Goal: Task Accomplishment & Management: Manage account settings

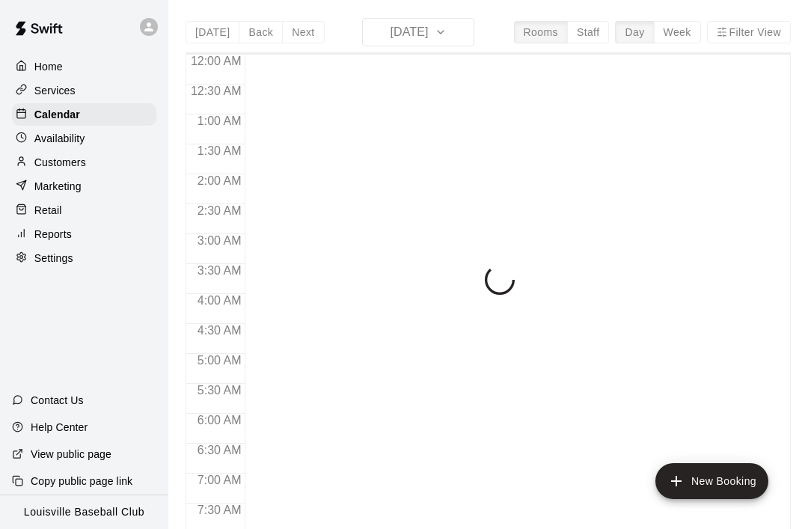
scroll to position [546, 0]
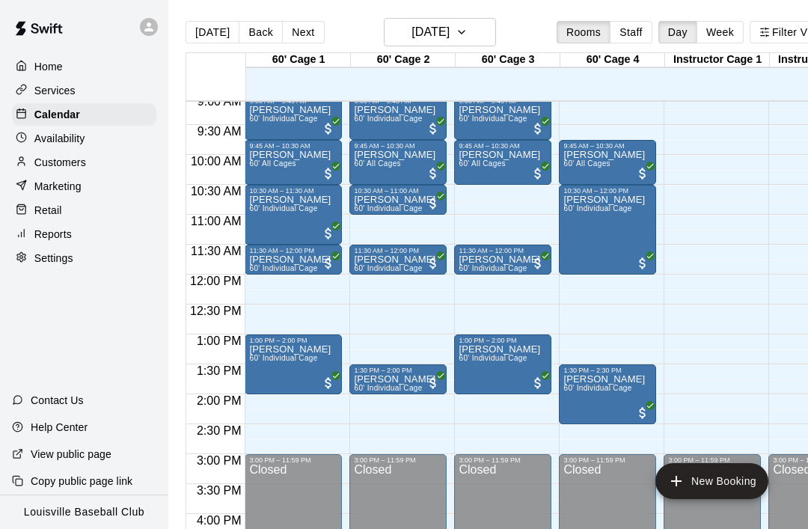
click at [62, 97] on p "Services" at bounding box center [54, 90] width 41 height 15
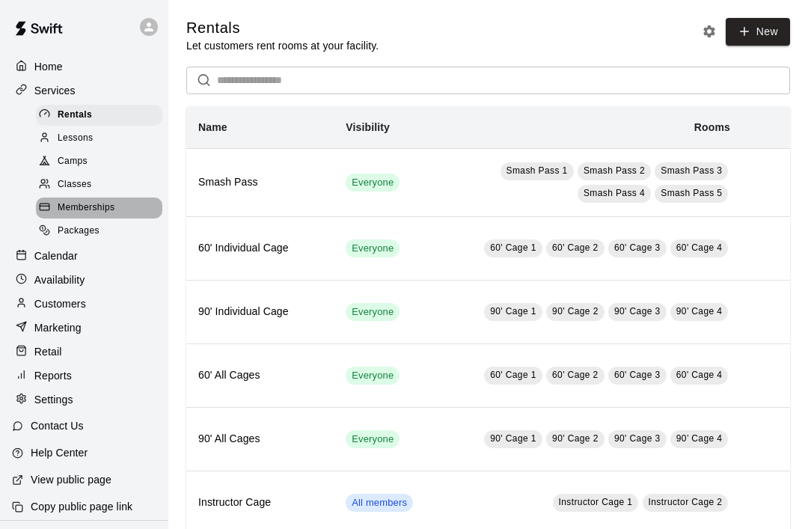
click at [96, 207] on span "Memberships" at bounding box center [86, 208] width 57 height 15
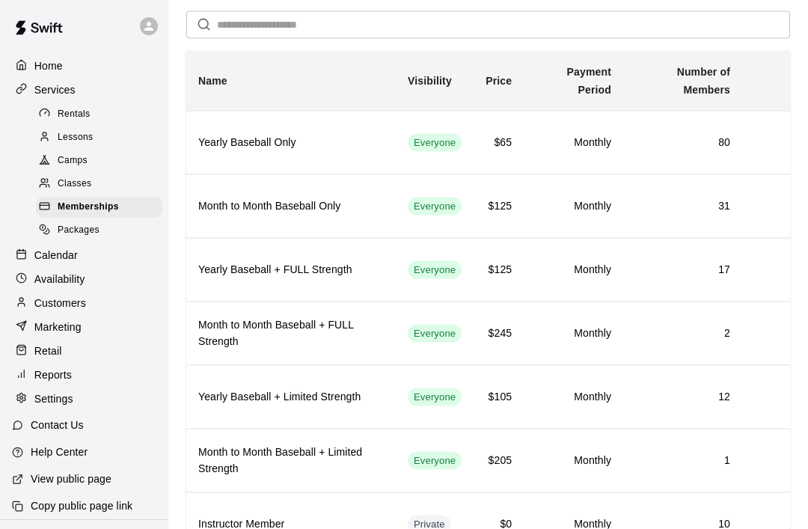
scroll to position [56, 0]
click at [311, 269] on h6 "Yearly Baseball + FULL Strength" at bounding box center [291, 269] width 186 height 16
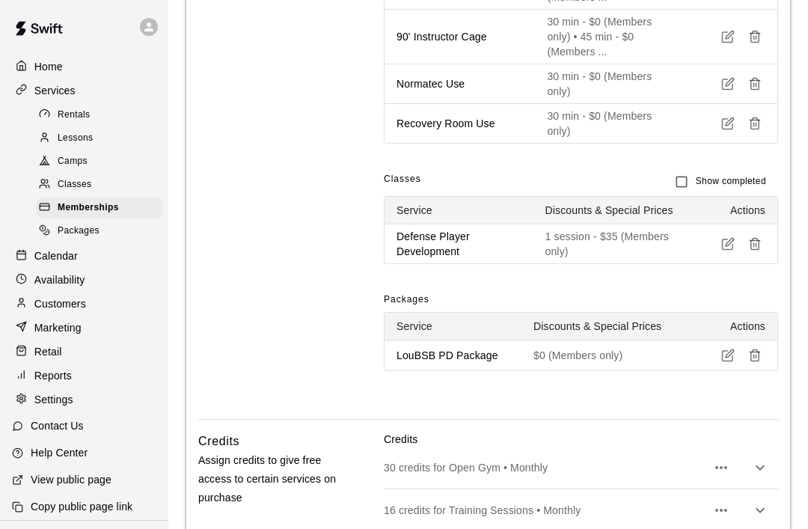
scroll to position [882, 0]
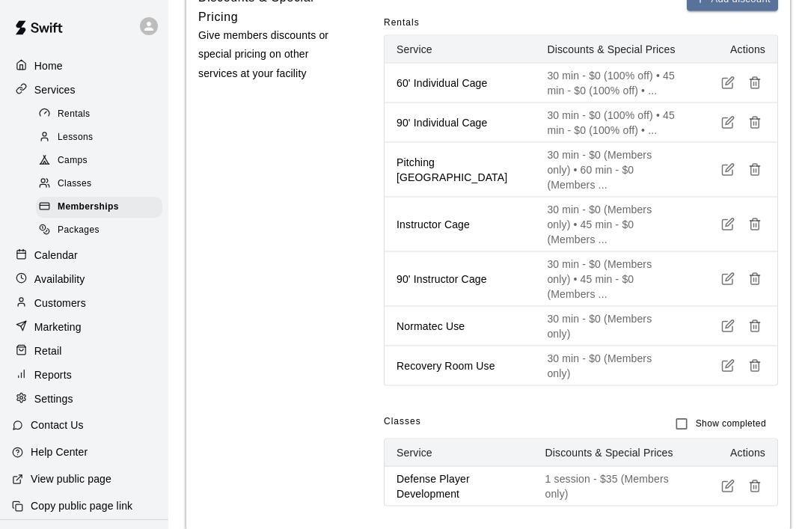
click at [112, 208] on span "Memberships" at bounding box center [88, 208] width 61 height 15
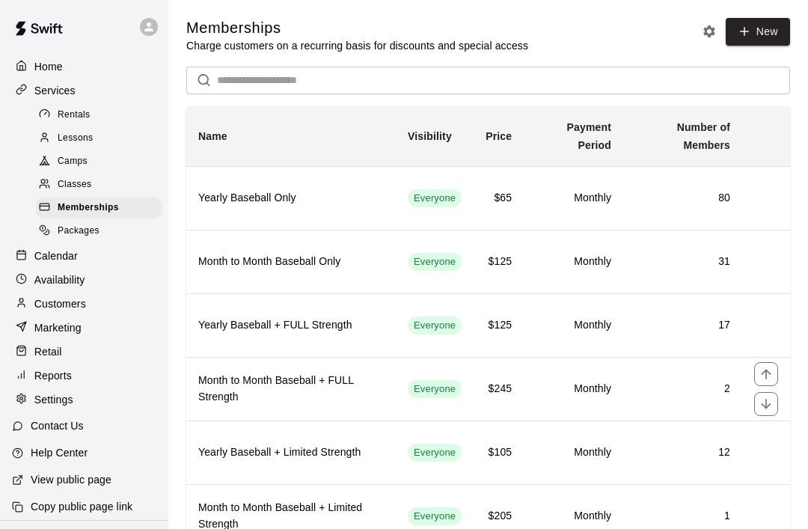
click at [316, 384] on h6 "Month to Month Baseball + FULL Strength" at bounding box center [291, 389] width 186 height 33
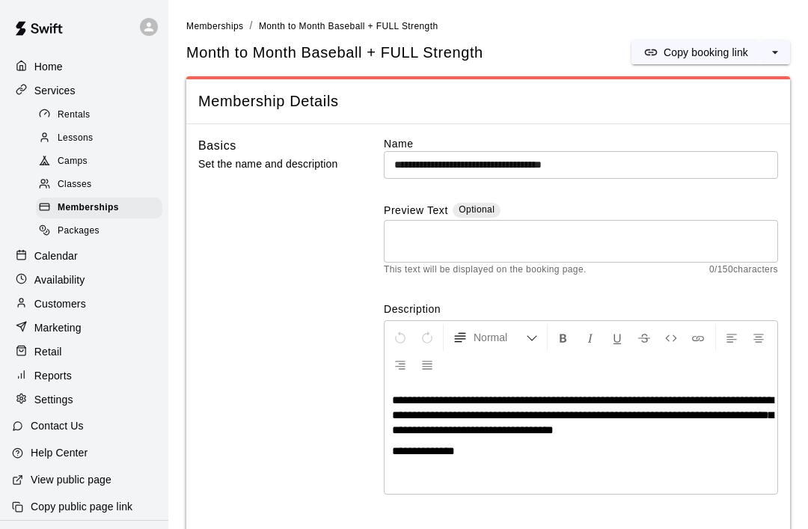
click at [218, 28] on span "Memberships" at bounding box center [214, 26] width 57 height 10
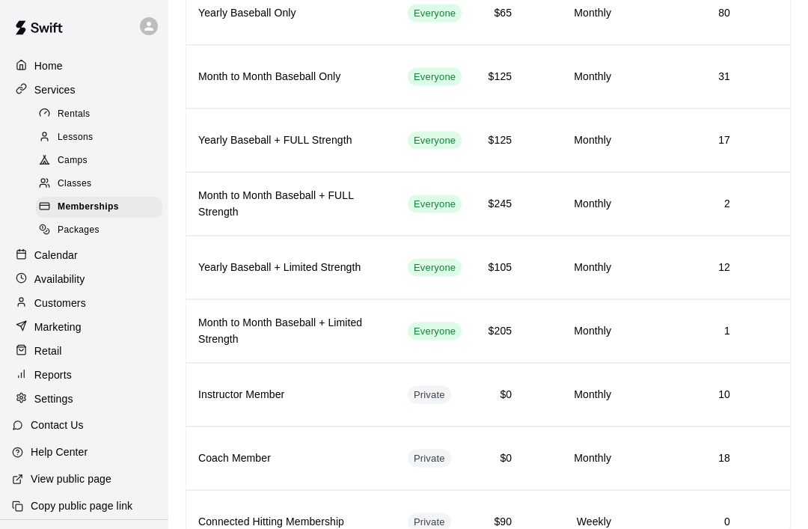
scroll to position [186, 0]
click at [282, 272] on h6 "Yearly Baseball + Limited Strength" at bounding box center [291, 267] width 186 height 16
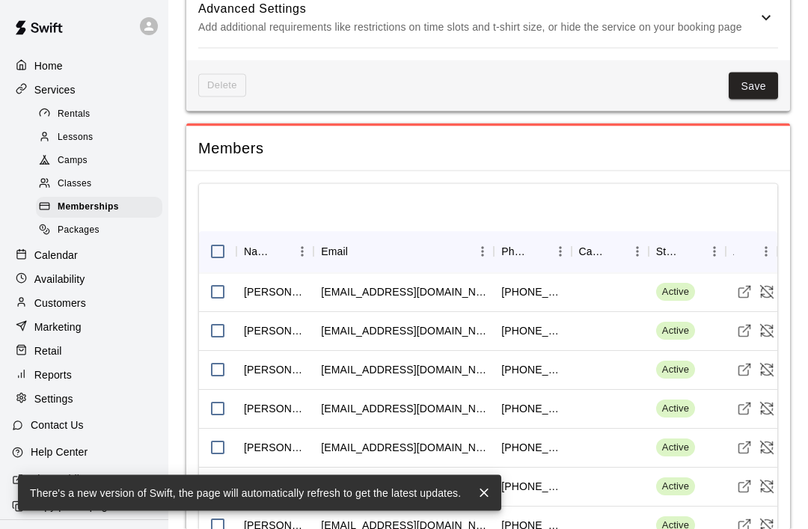
scroll to position [1470, 0]
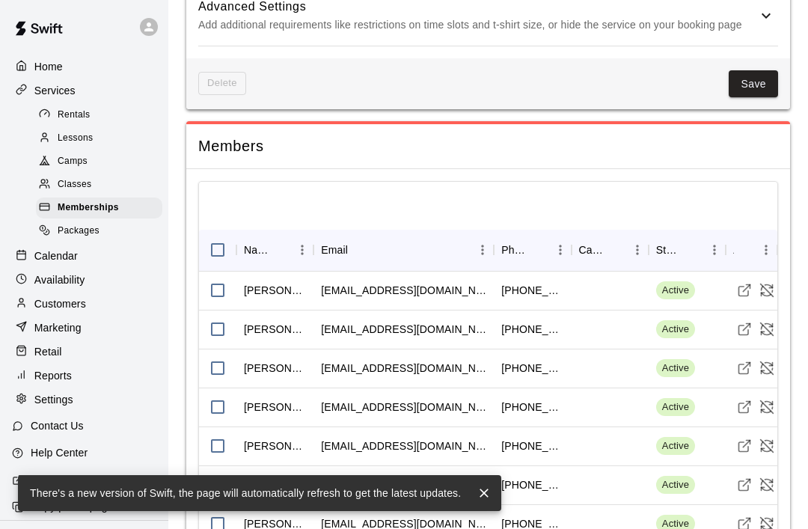
click at [478, 505] on button "close" at bounding box center [484, 493] width 22 height 22
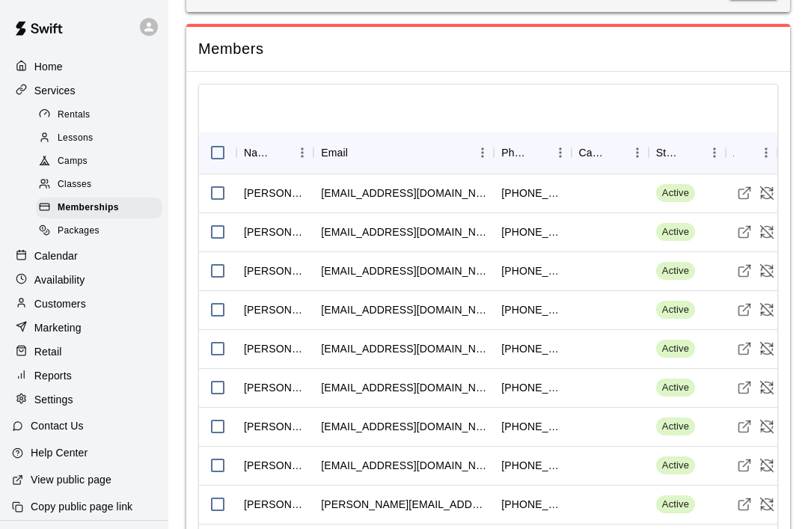
scroll to position [1578, 0]
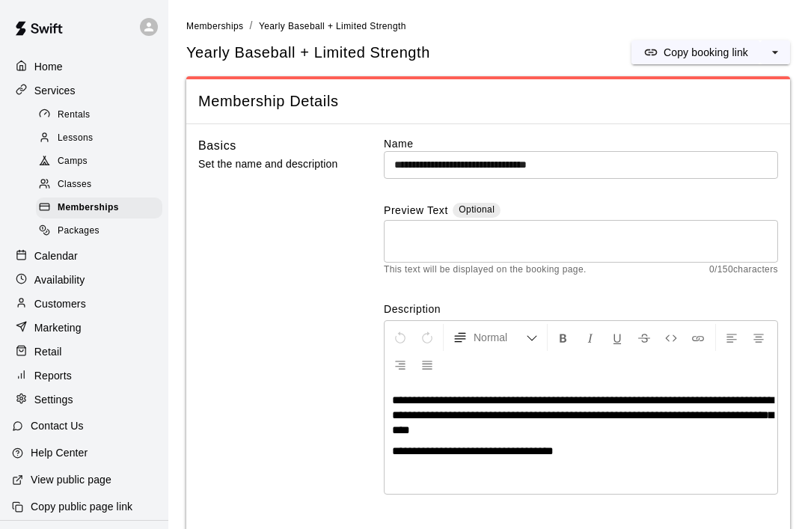
click at [219, 30] on span "Memberships" at bounding box center [214, 26] width 57 height 10
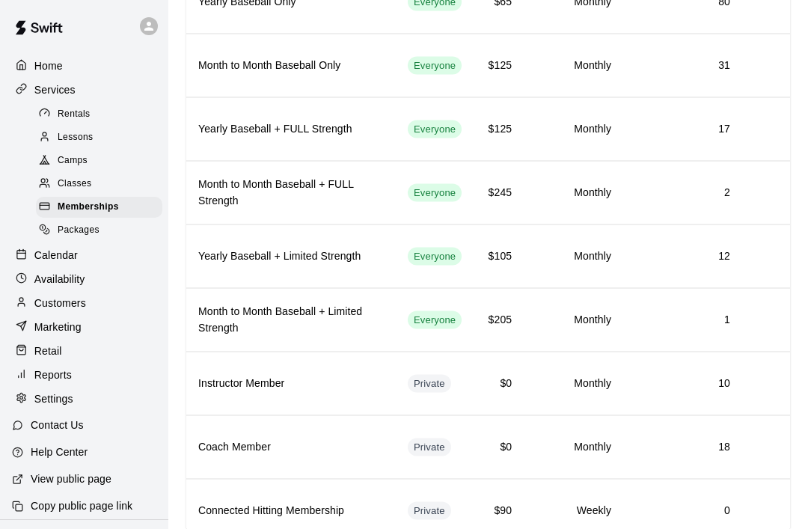
scroll to position [204, 0]
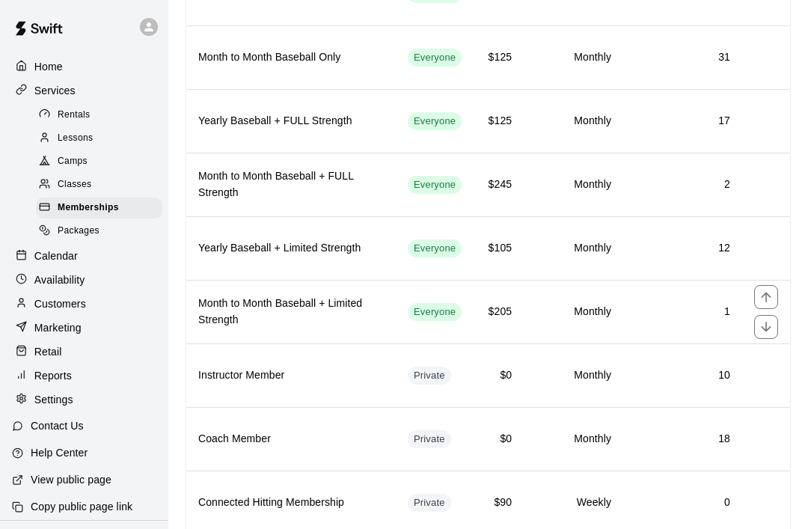
click at [320, 324] on h6 "Month to Month Baseball + Limited Strength" at bounding box center [291, 312] width 186 height 33
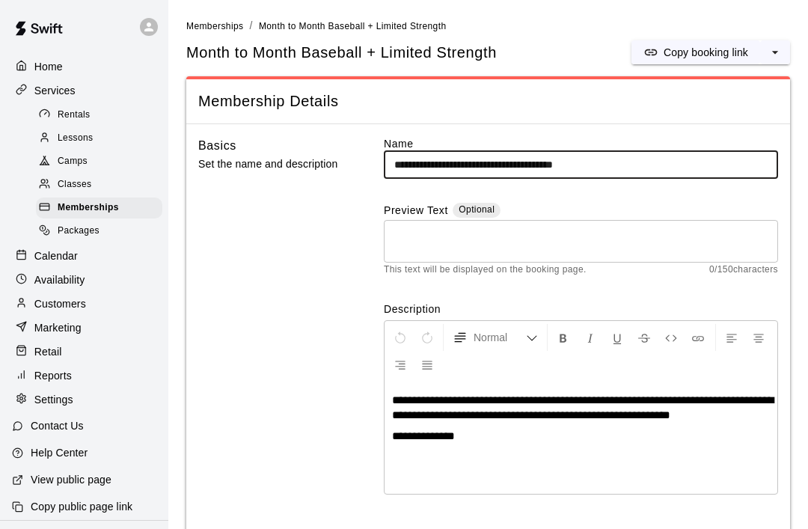
click at [104, 207] on span "Memberships" at bounding box center [88, 208] width 61 height 15
